Goal: Task Accomplishment & Management: Manage account settings

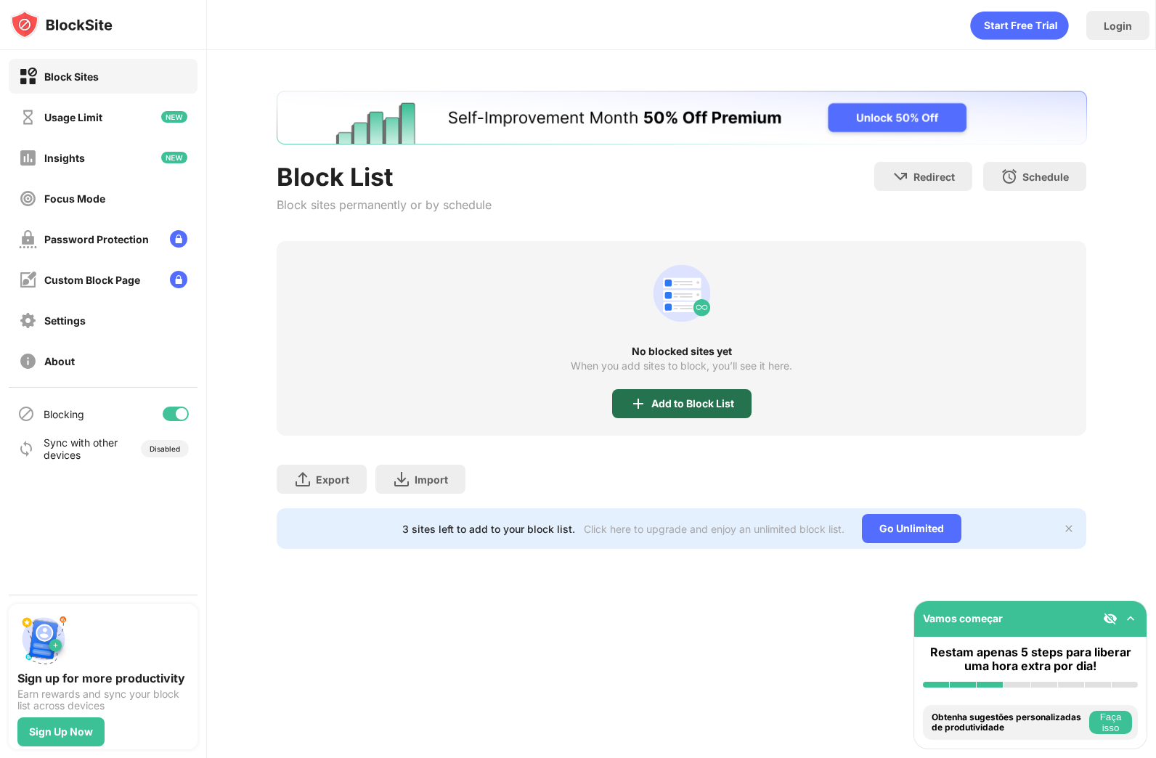
click at [701, 395] on div "Add to Block List" at bounding box center [681, 403] width 139 height 29
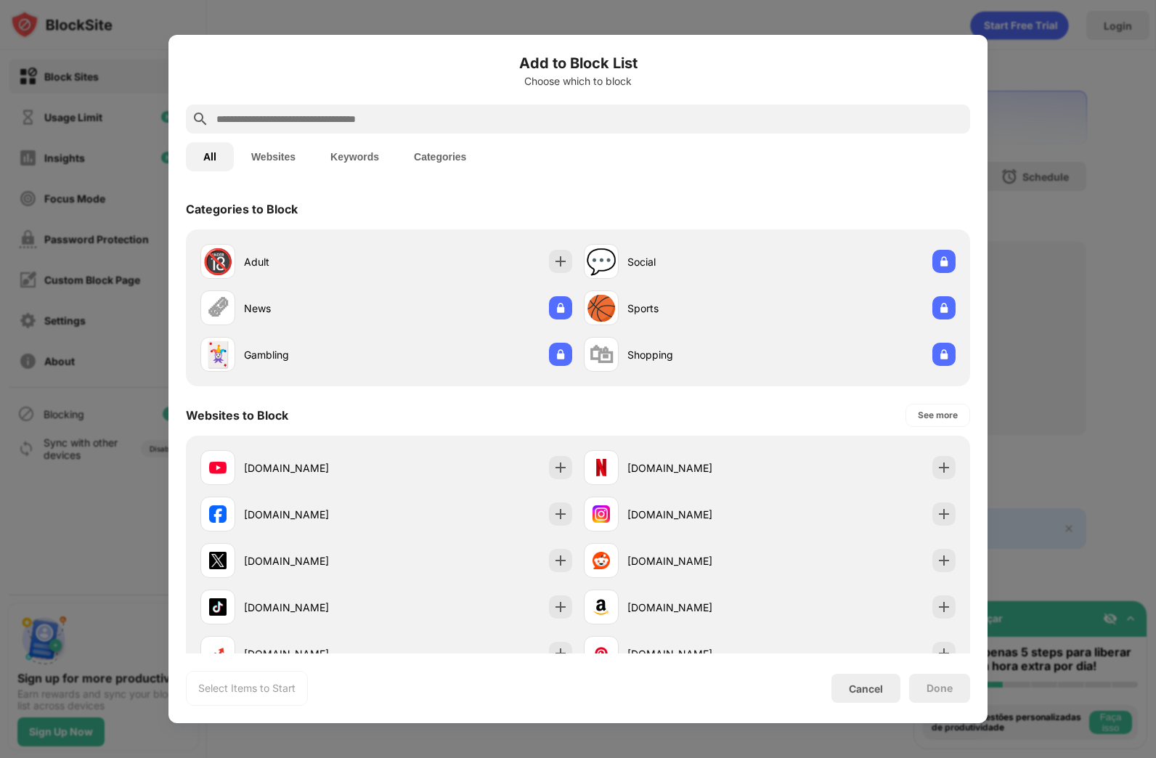
click at [418, 118] on input "text" at bounding box center [590, 118] width 750 height 17
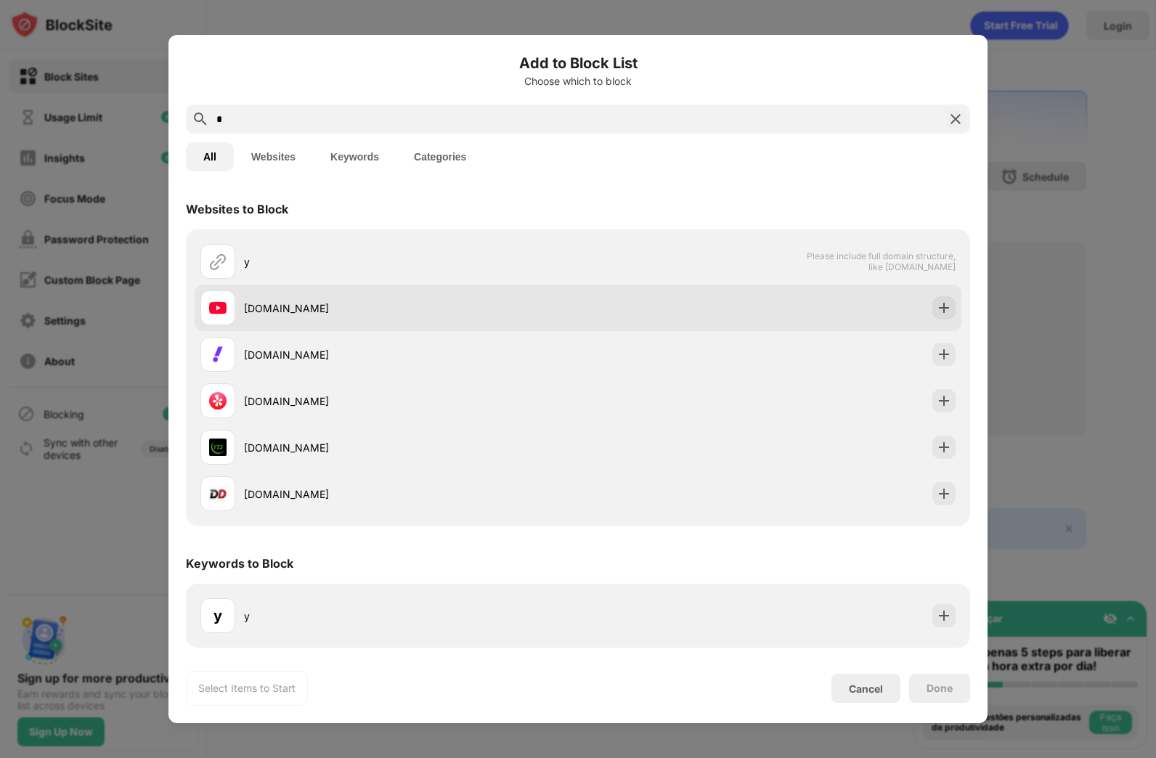
click at [259, 304] on div "[DOMAIN_NAME]" at bounding box center [411, 308] width 334 height 15
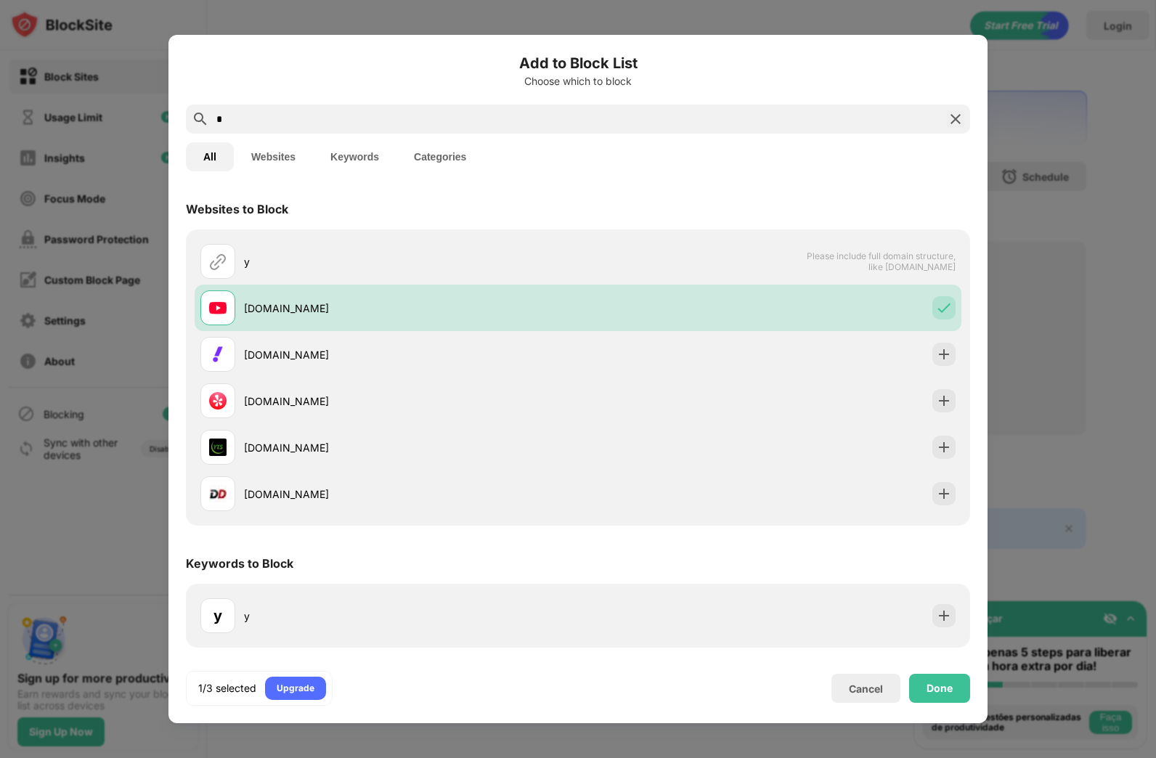
drag, startPoint x: 235, startPoint y: 113, endPoint x: 196, endPoint y: 107, distance: 39.0
click at [196, 107] on div "*" at bounding box center [578, 119] width 784 height 29
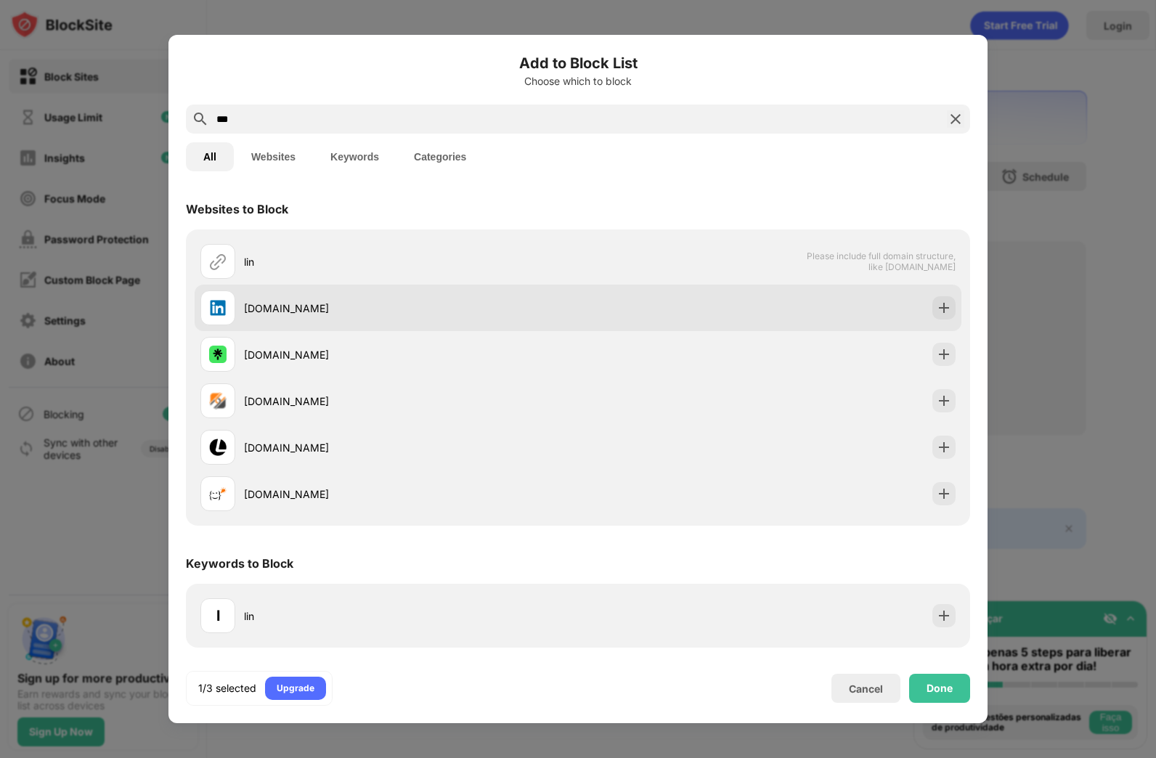
type input "***"
click at [253, 314] on div "[DOMAIN_NAME]" at bounding box center [411, 308] width 334 height 15
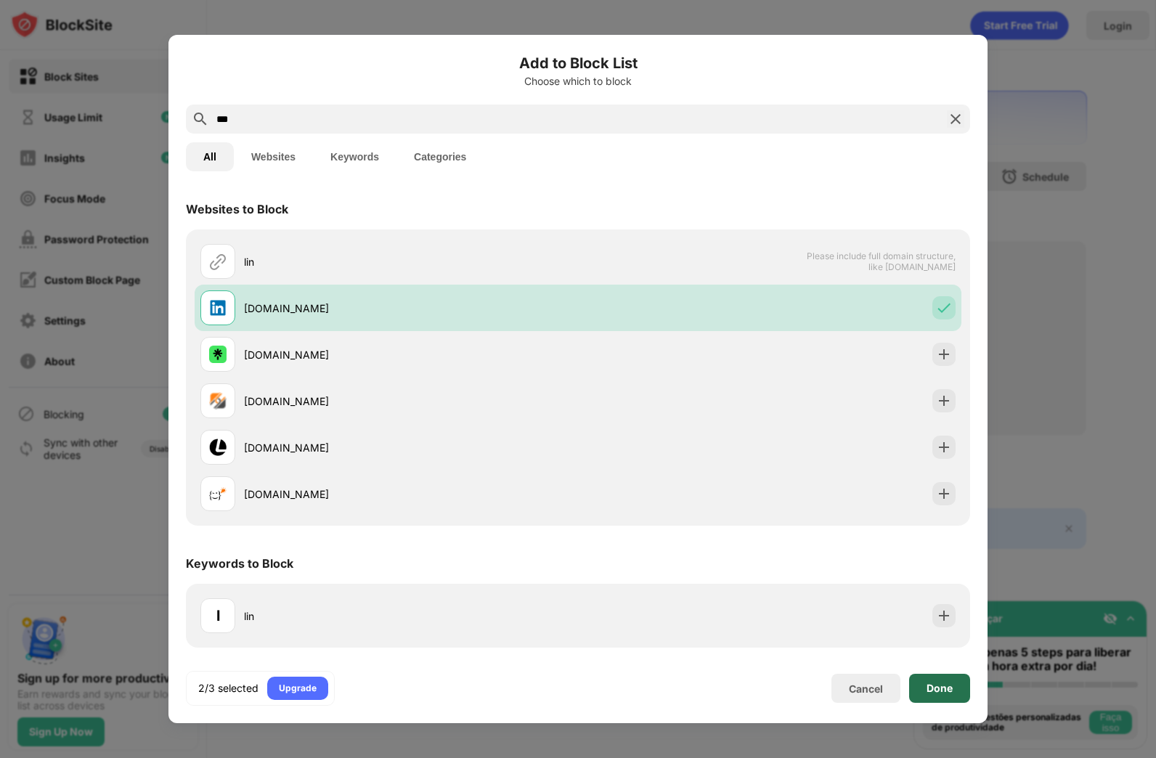
click at [957, 698] on div "Done" at bounding box center [939, 688] width 61 height 29
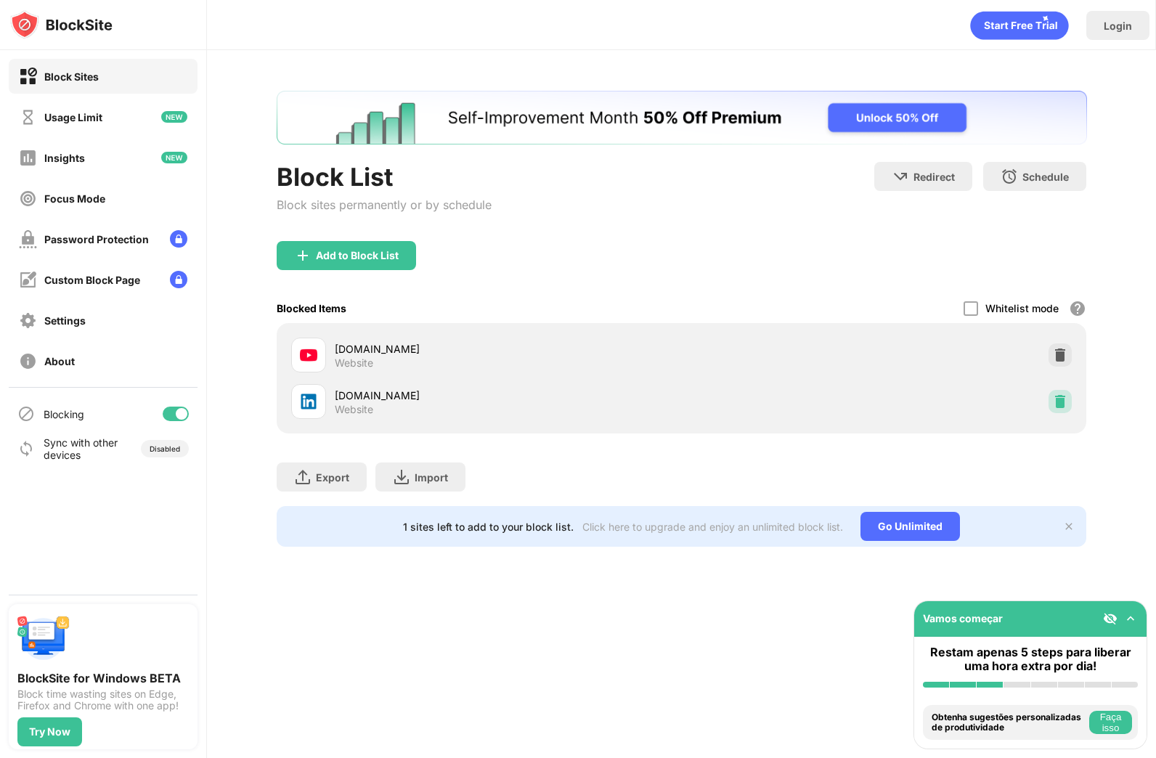
click at [1071, 400] on div at bounding box center [1060, 401] width 23 height 23
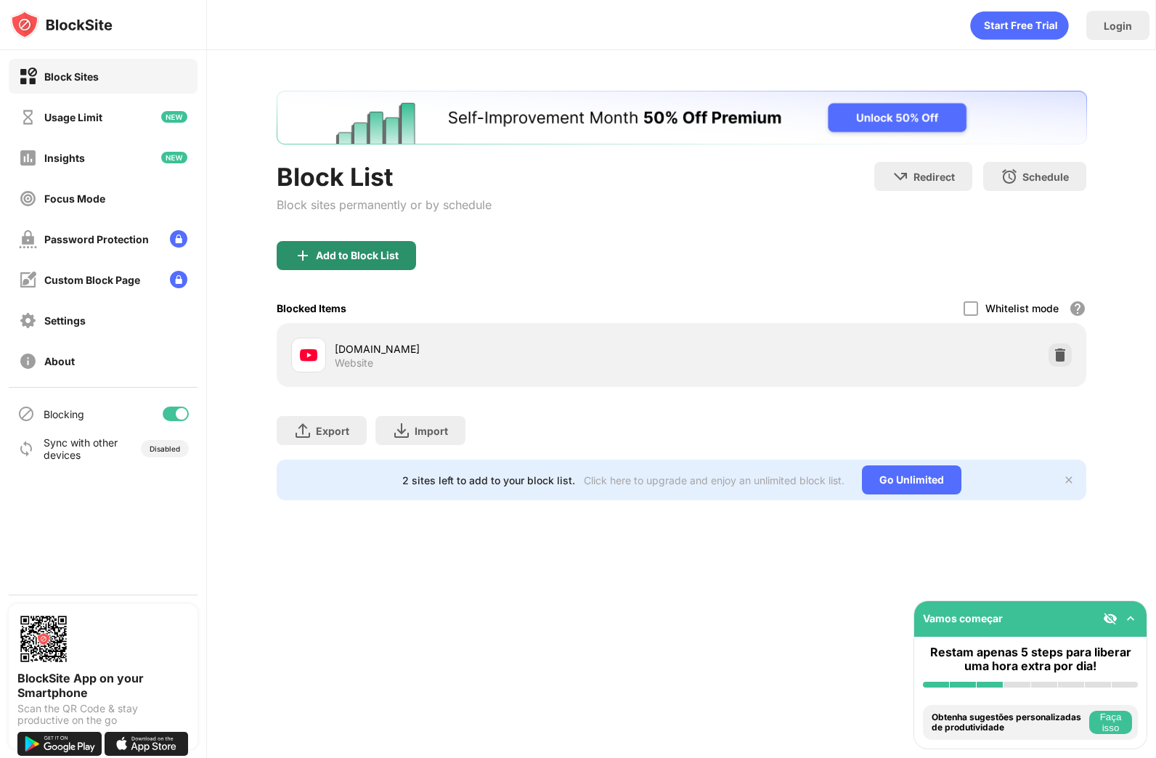
click at [378, 267] on div "Add to Block List" at bounding box center [346, 255] width 139 height 29
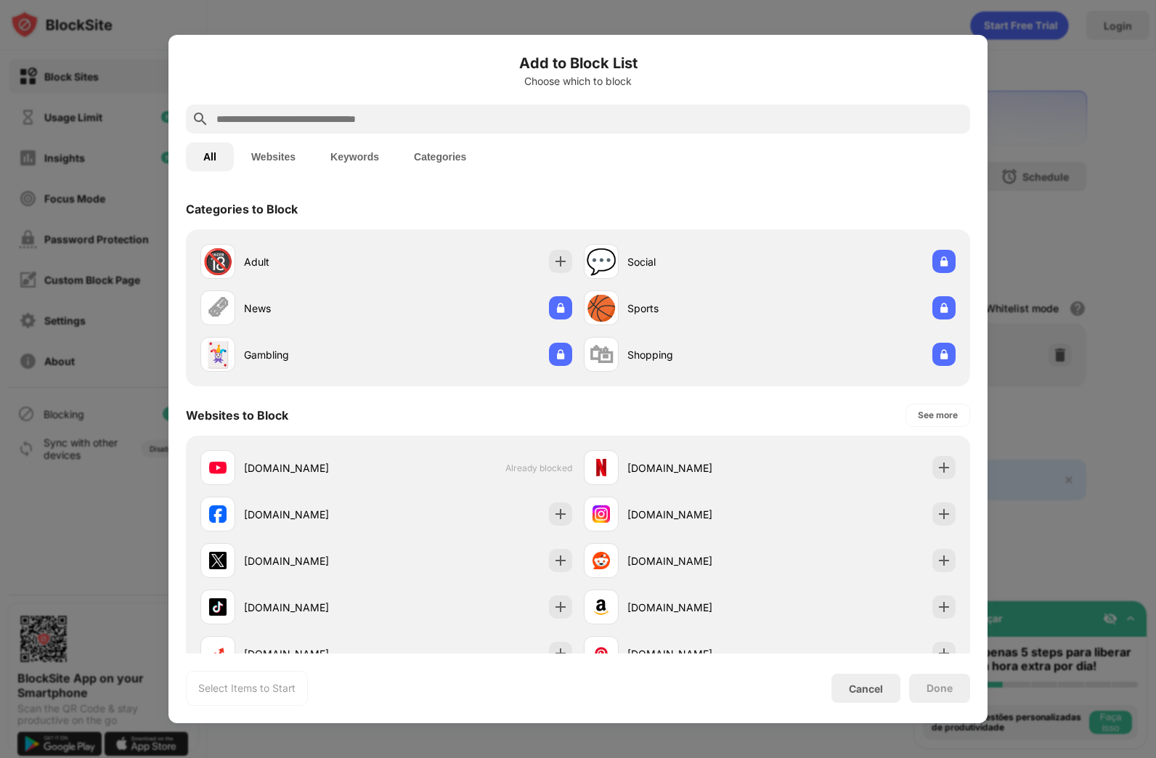
click at [403, 121] on input "text" at bounding box center [590, 118] width 750 height 17
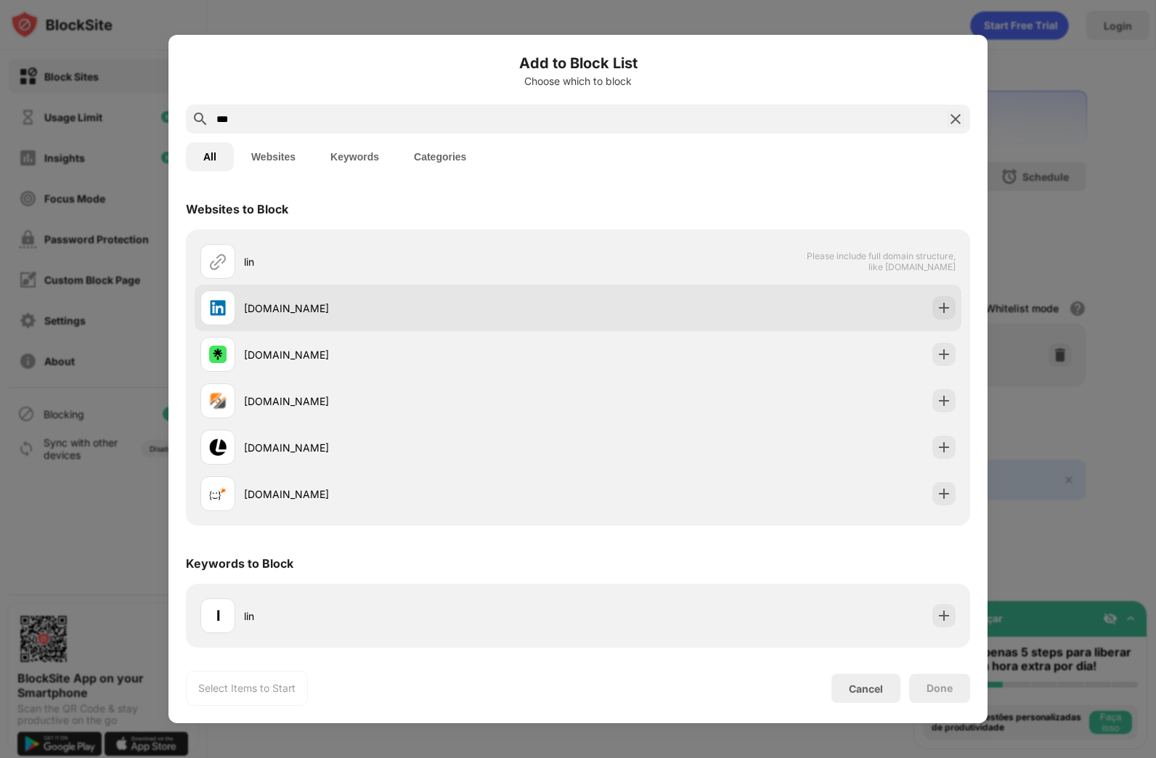
type input "***"
click at [317, 302] on div "[DOMAIN_NAME]" at bounding box center [411, 308] width 334 height 15
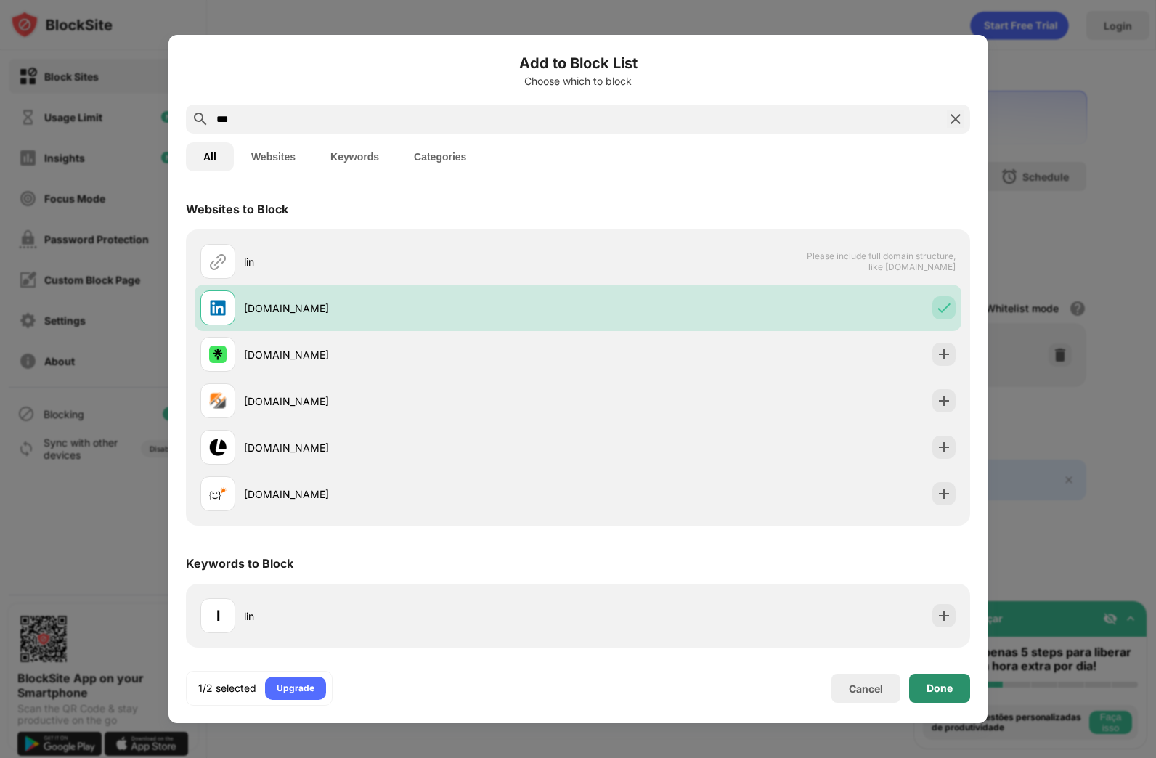
click at [959, 681] on div "Done" at bounding box center [939, 688] width 61 height 29
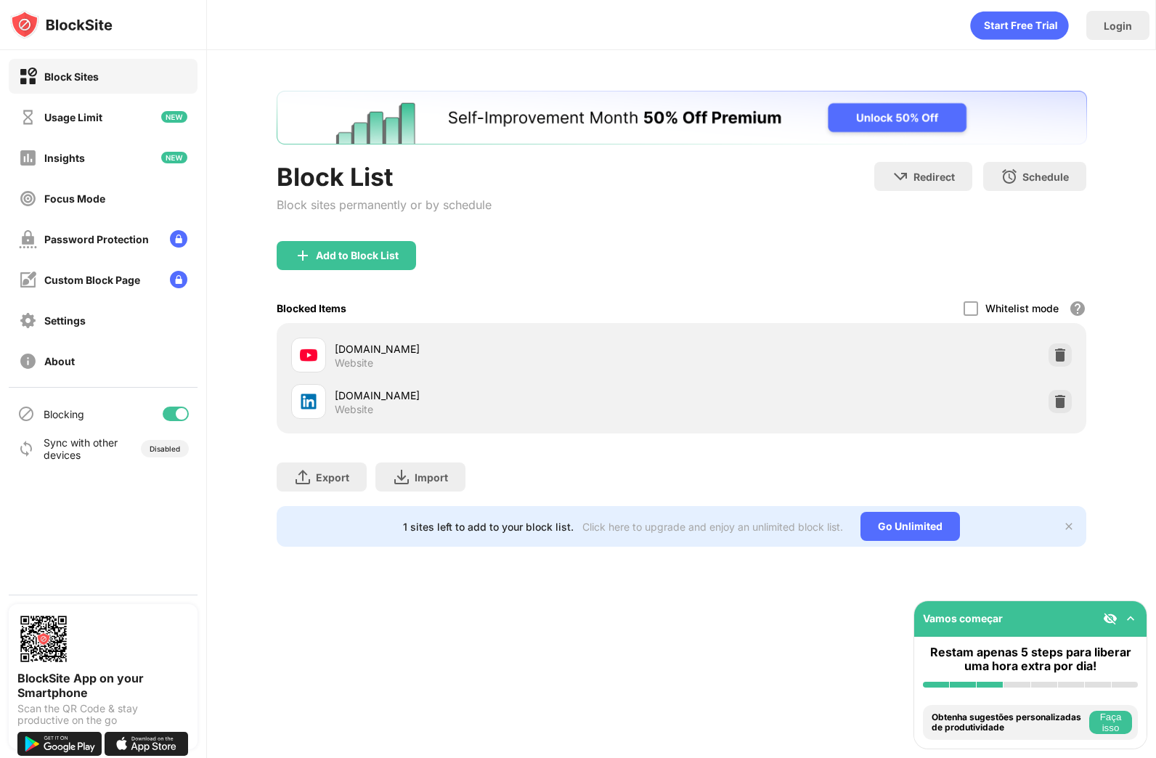
click at [1061, 326] on div "[DOMAIN_NAME] Website [DOMAIN_NAME] Website" at bounding box center [682, 378] width 811 height 110
click at [1064, 399] on img at bounding box center [1060, 401] width 15 height 15
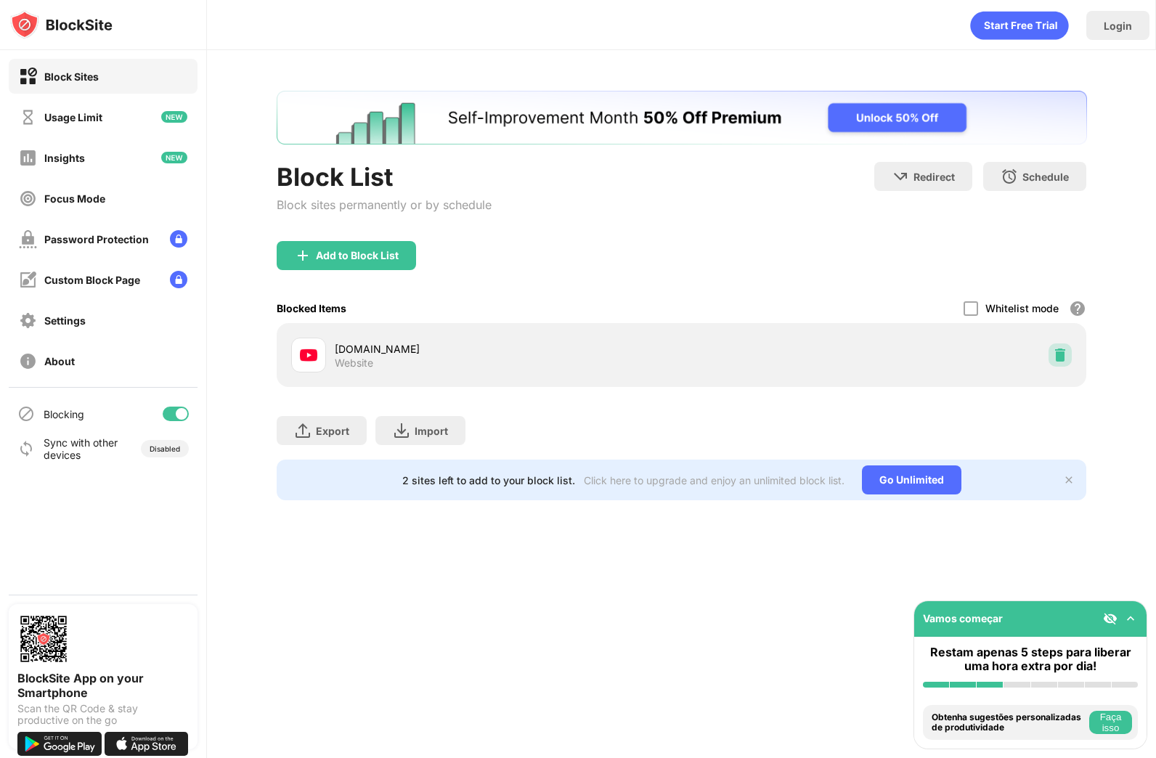
click at [1056, 352] on img at bounding box center [1060, 355] width 15 height 15
